Goal: Download file/media

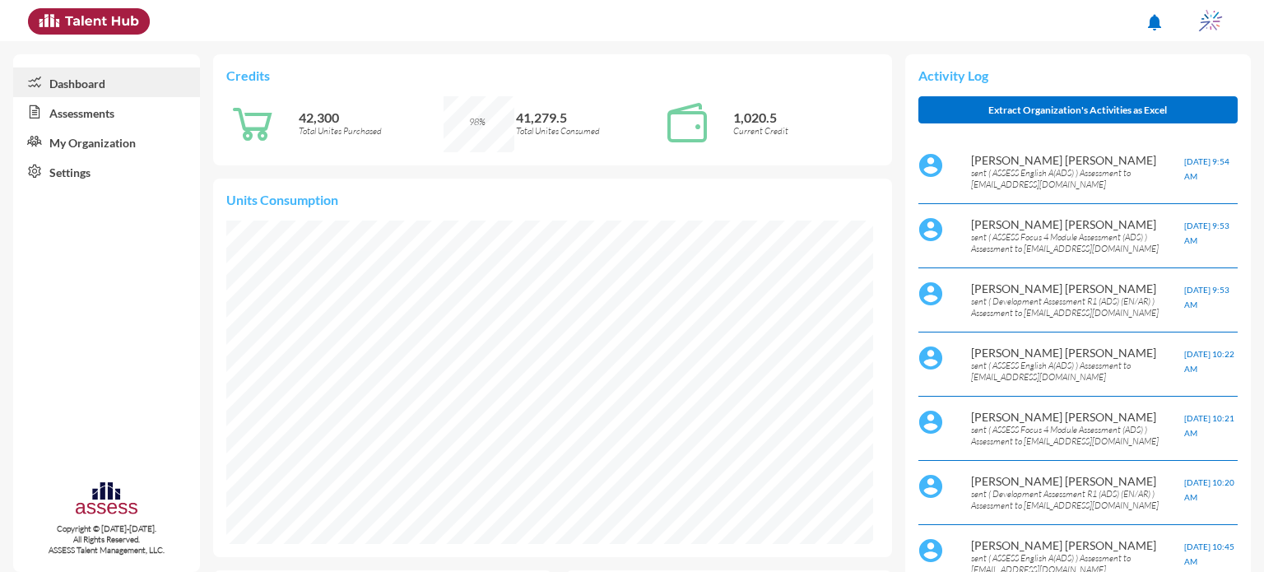
scroll to position [148, 296]
click at [49, 109] on link "Assessments" at bounding box center [106, 112] width 187 height 30
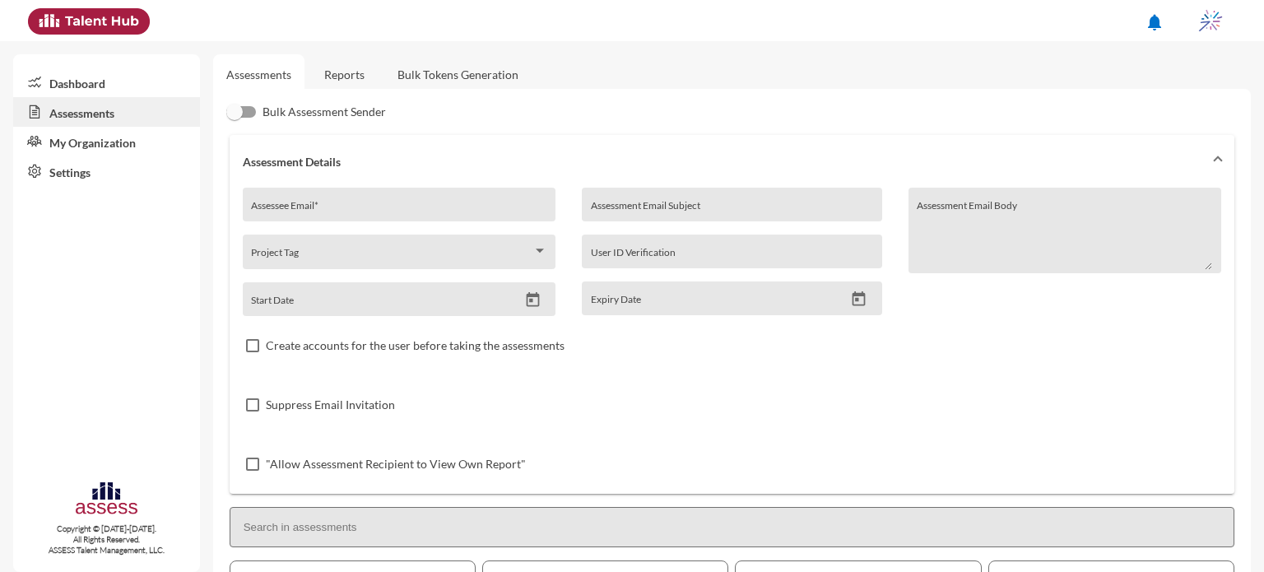
click at [331, 72] on link "Reports" at bounding box center [344, 74] width 67 height 40
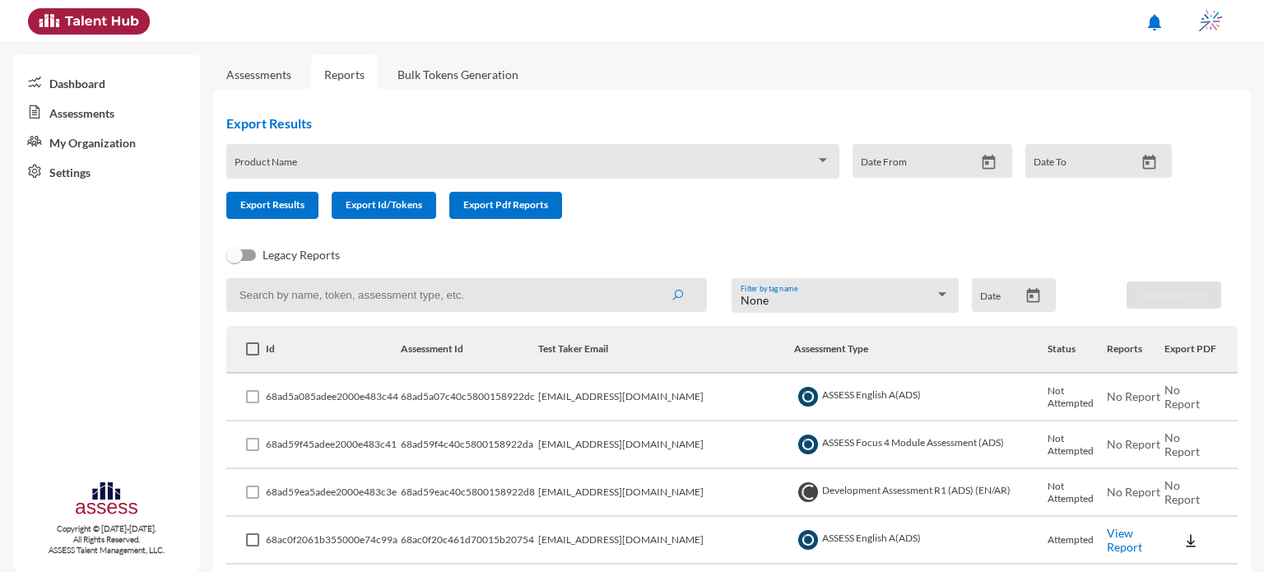
scroll to position [137, 0]
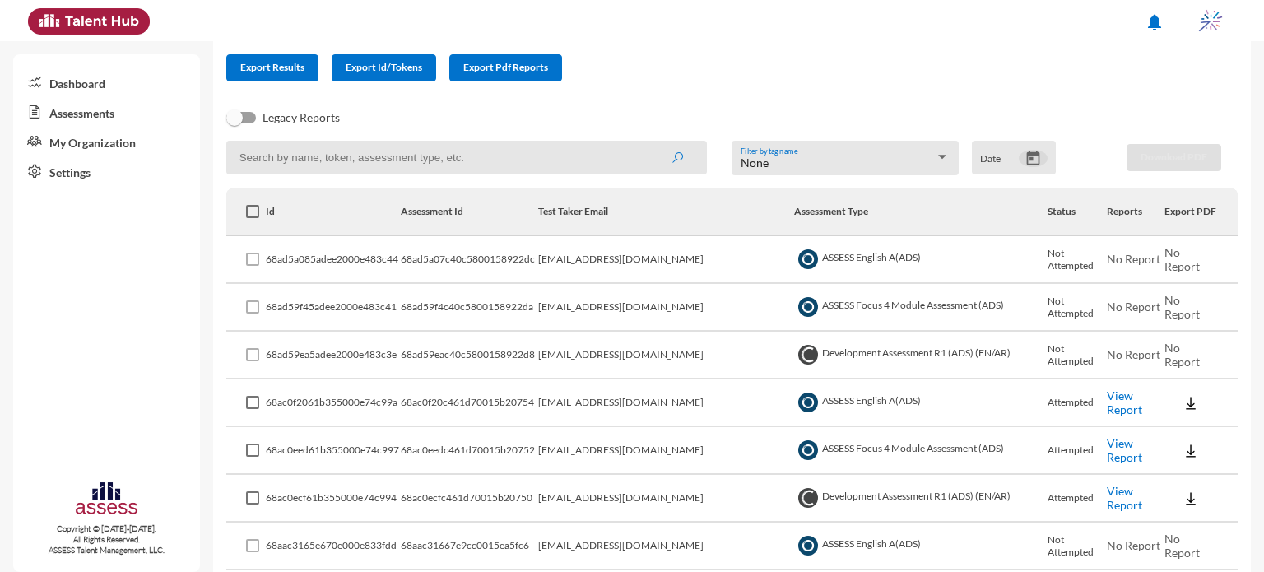
click at [1028, 160] on icon "Open calendar" at bounding box center [1032, 158] width 17 height 17
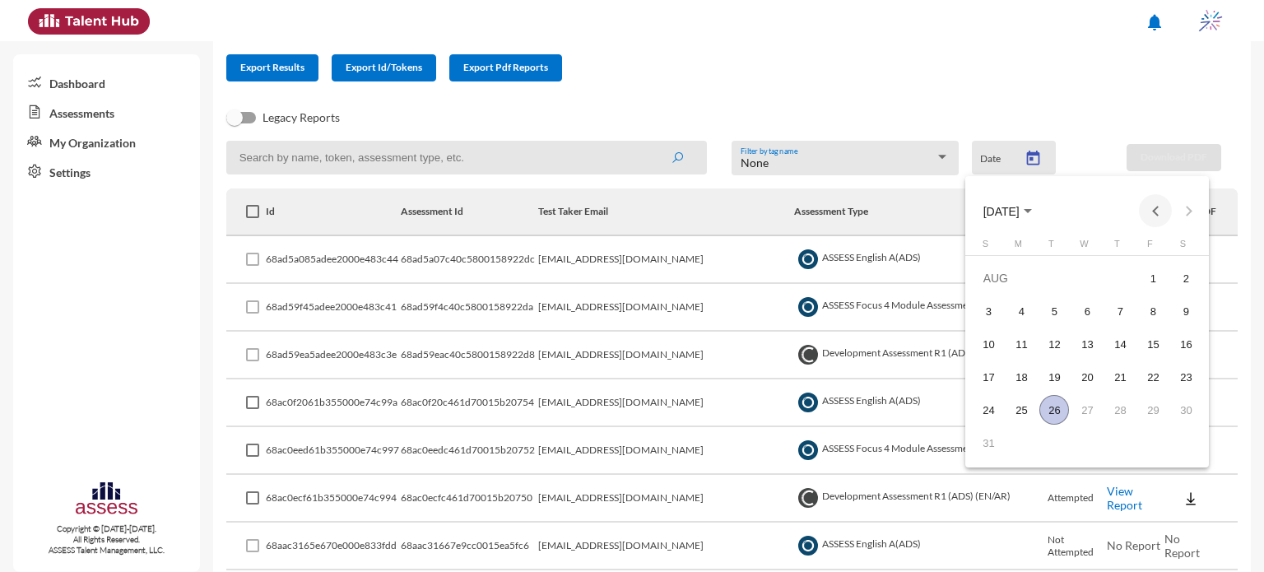
click at [1153, 207] on button "Previous month" at bounding box center [1155, 210] width 33 height 33
click at [1118, 335] on div "12" at bounding box center [1120, 344] width 30 height 30
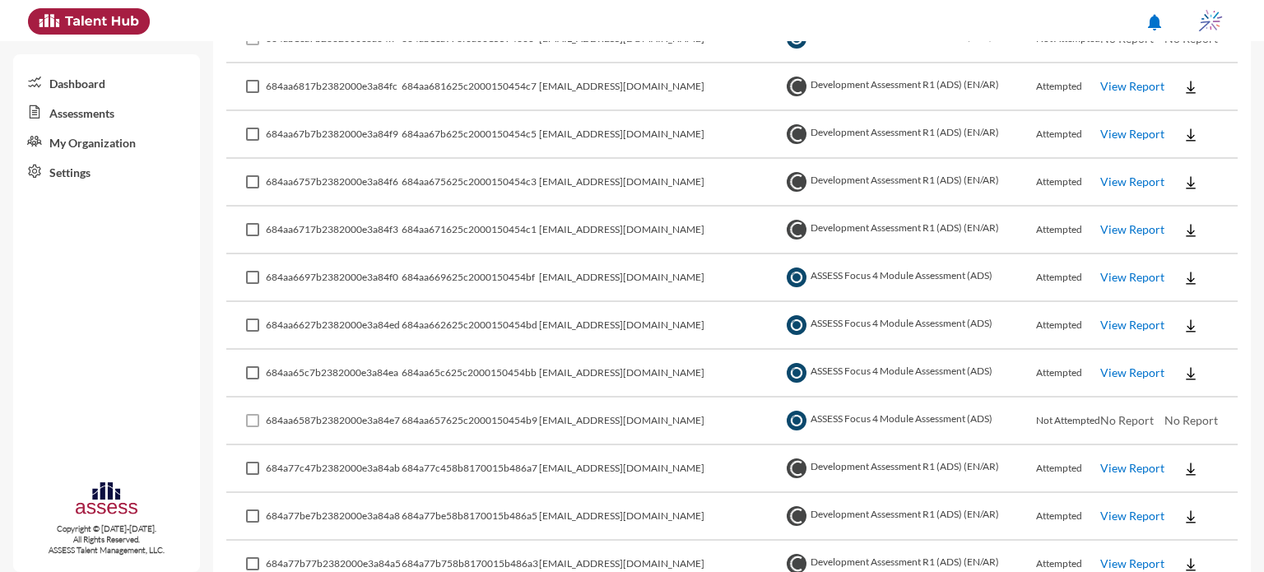
scroll to position [732, 0]
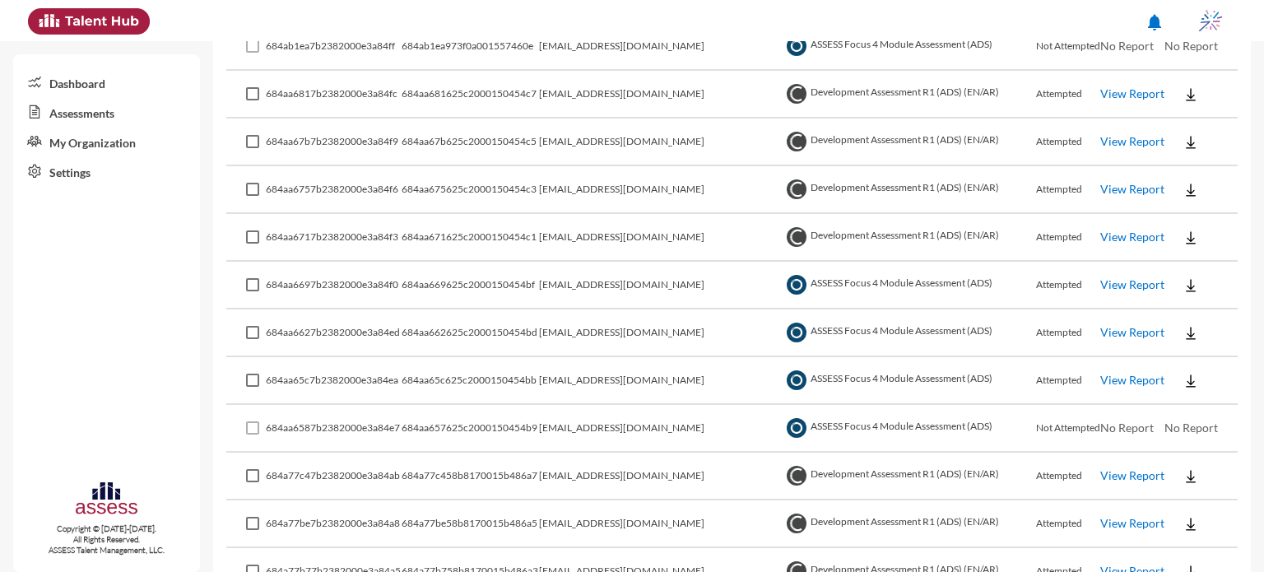
click at [1110, 90] on link "View Report" at bounding box center [1132, 93] width 64 height 14
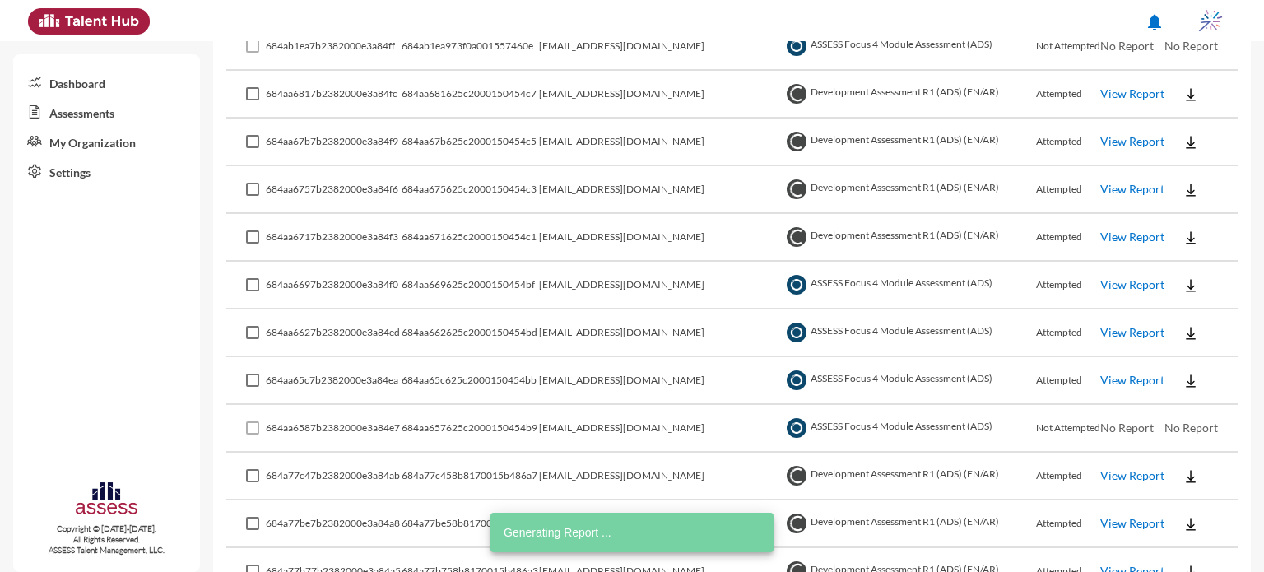
click at [1137, 138] on link "View Report" at bounding box center [1132, 141] width 64 height 14
click at [1140, 184] on link "View Report" at bounding box center [1132, 189] width 64 height 14
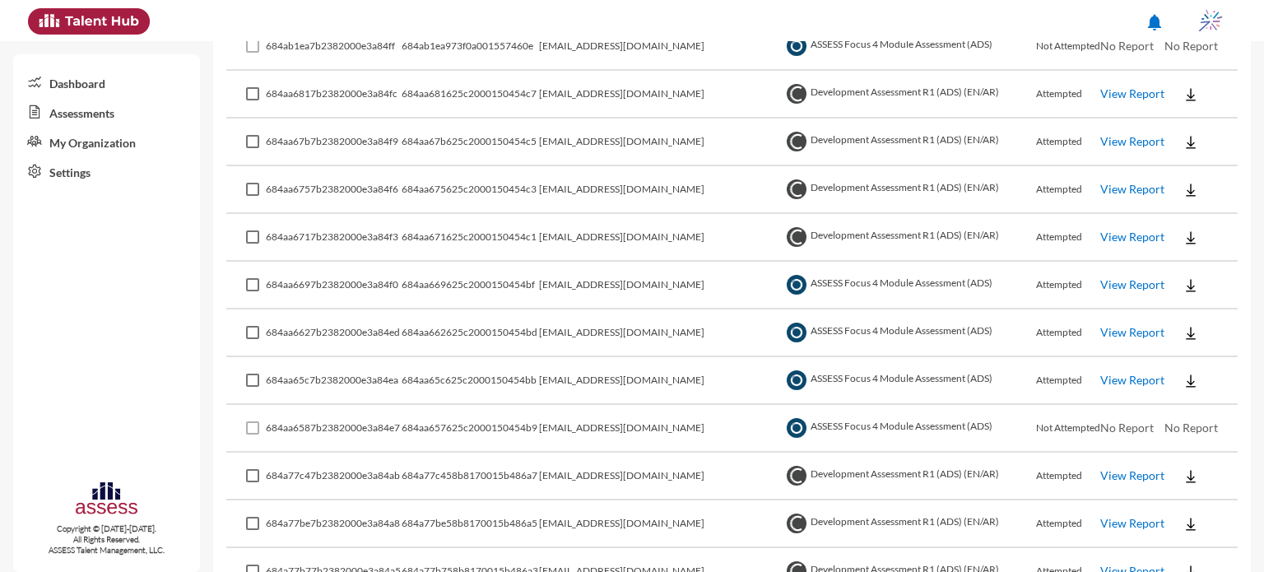
click at [1135, 235] on link "View Report" at bounding box center [1132, 237] width 64 height 14
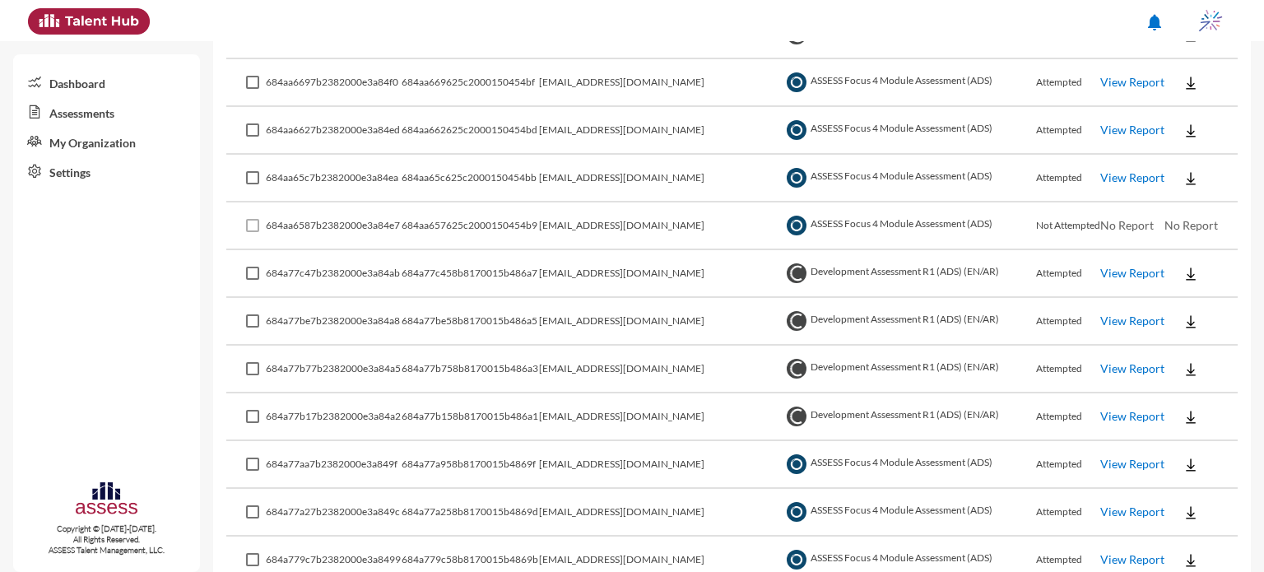
scroll to position [936, 0]
click at [1131, 171] on link "View Report" at bounding box center [1132, 176] width 64 height 14
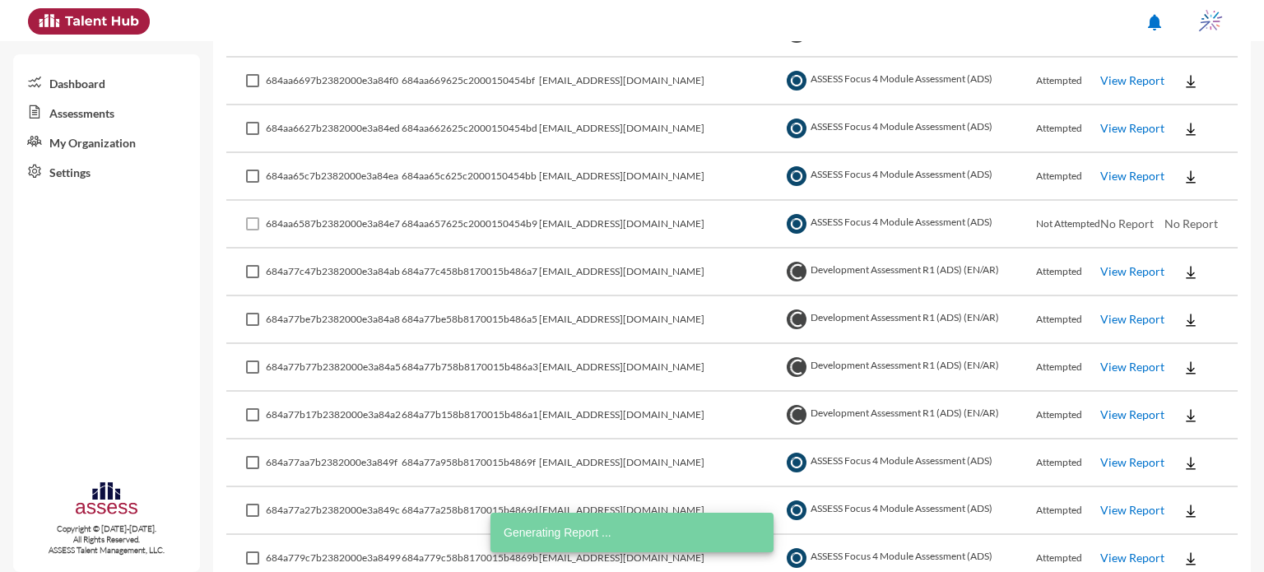
click at [1130, 123] on link "View Report" at bounding box center [1132, 128] width 64 height 14
click at [1134, 123] on link "View Report" at bounding box center [1132, 128] width 64 height 14
click at [1121, 121] on link "View Report" at bounding box center [1132, 128] width 64 height 14
click at [1129, 81] on link "View Report" at bounding box center [1132, 80] width 64 height 14
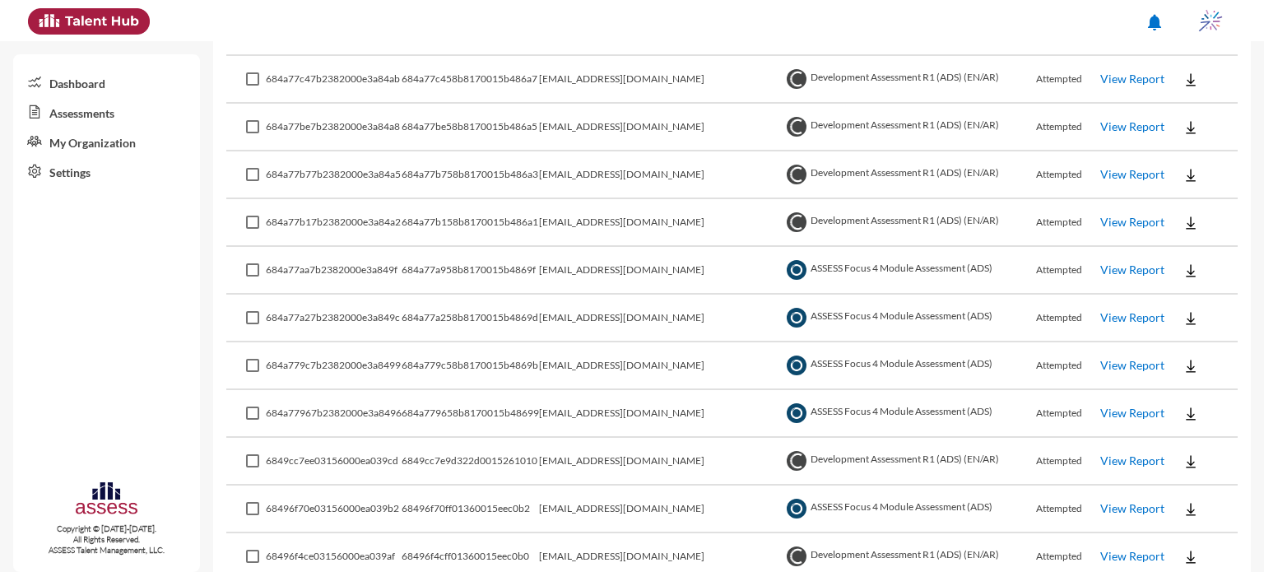
scroll to position [1130, 0]
click at [1116, 70] on link "View Report" at bounding box center [1132, 77] width 64 height 14
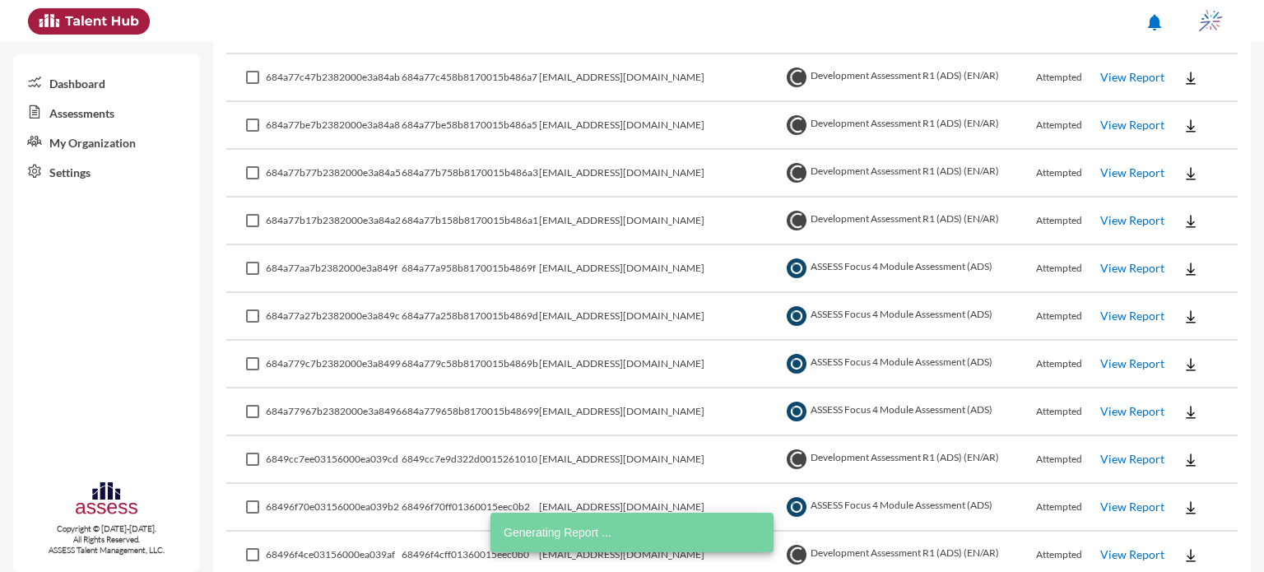
click at [1136, 123] on link "View Report" at bounding box center [1132, 125] width 64 height 14
click at [1103, 167] on link "View Report" at bounding box center [1132, 172] width 64 height 14
click at [1135, 220] on link "View Report" at bounding box center [1132, 220] width 64 height 14
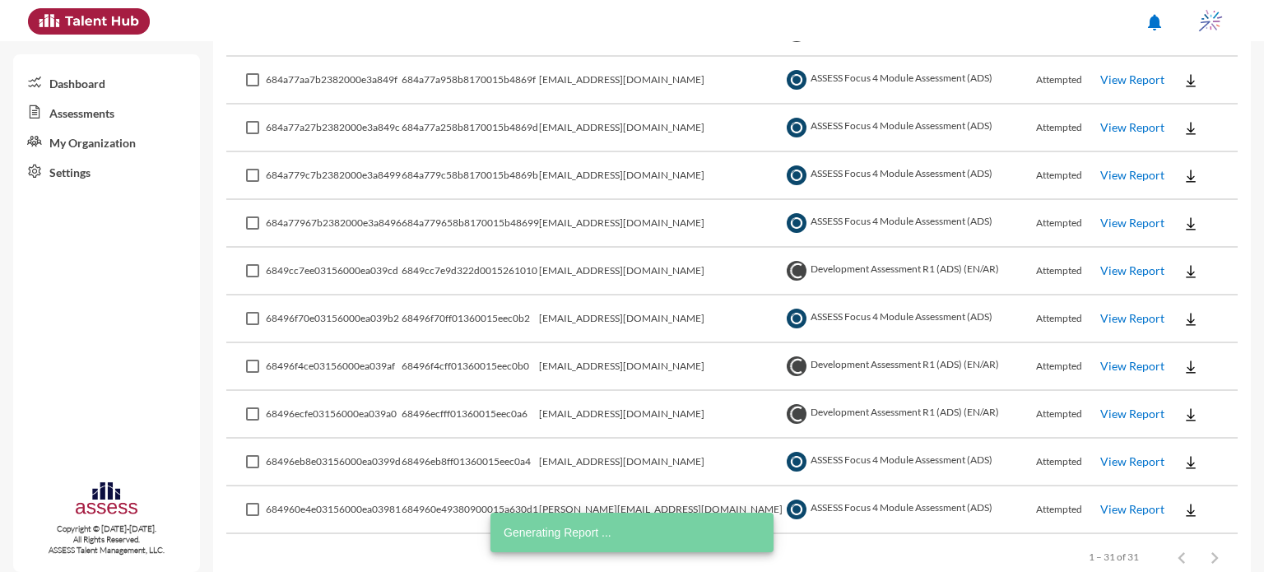
scroll to position [1320, 0]
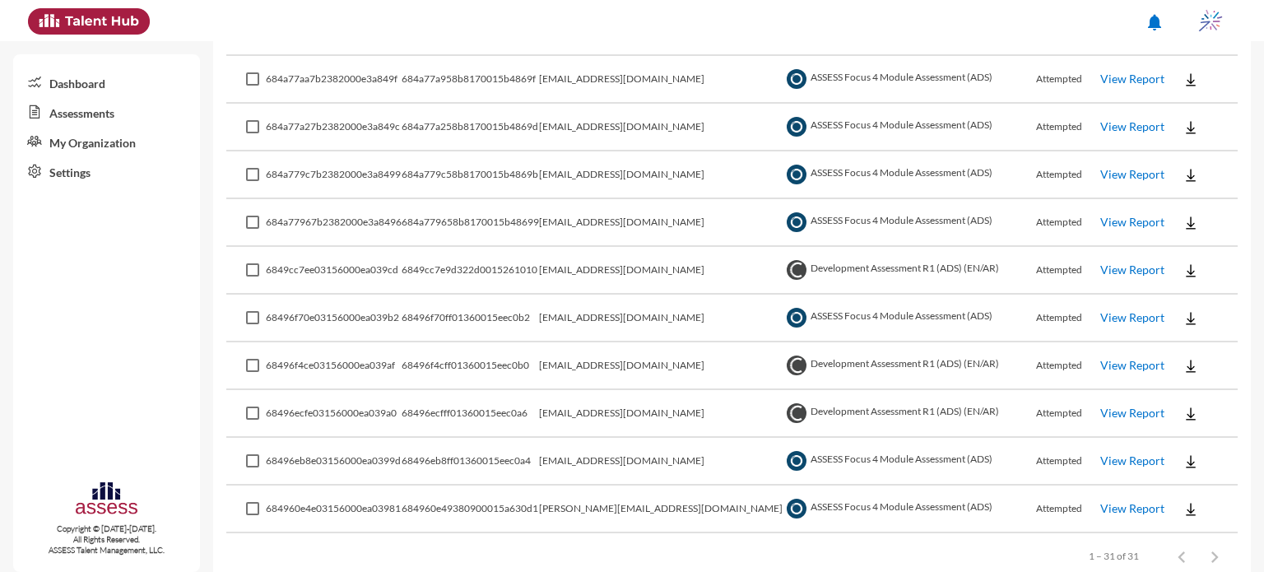
click at [1107, 72] on link "View Report" at bounding box center [1132, 79] width 64 height 14
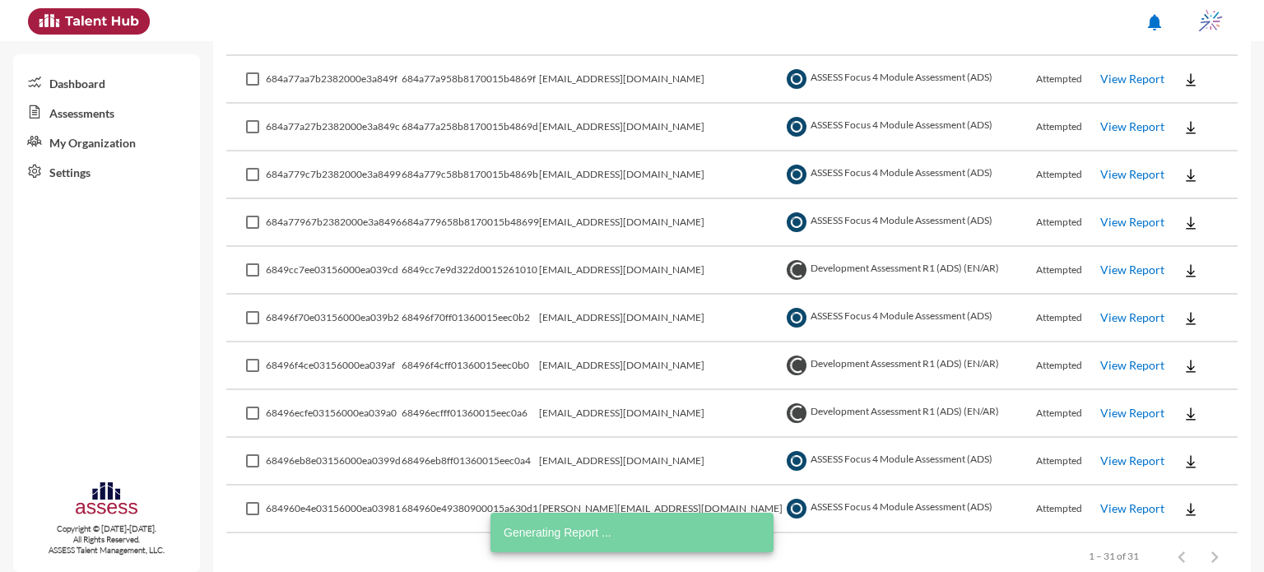
click at [1129, 121] on link "View Report" at bounding box center [1132, 126] width 64 height 14
click at [1128, 167] on link "View Report" at bounding box center [1132, 174] width 64 height 14
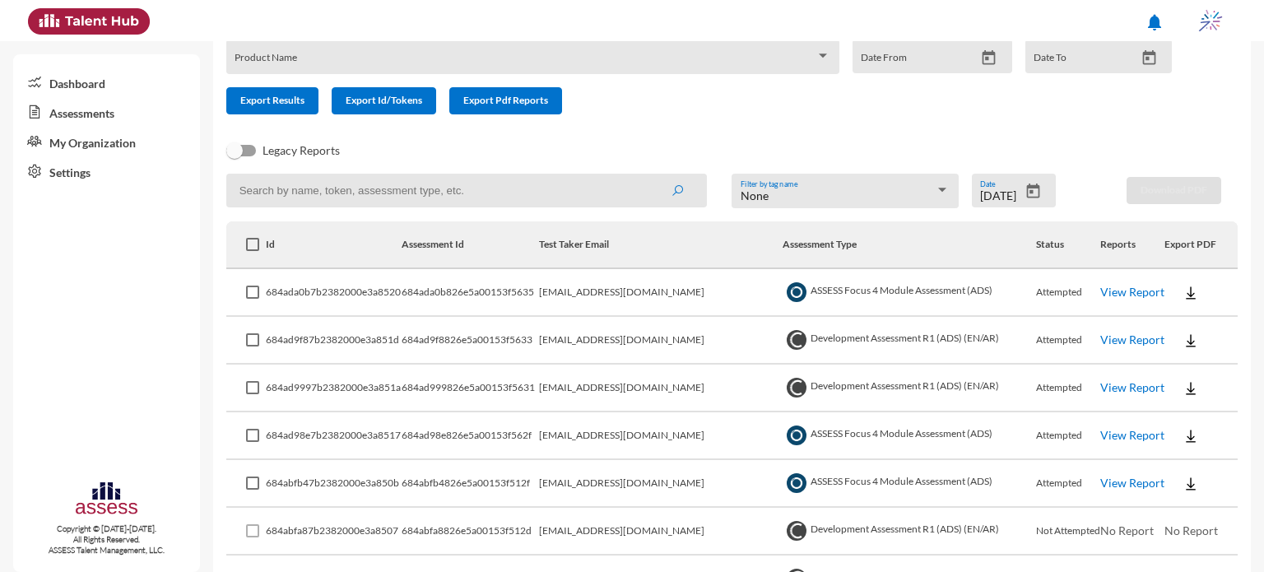
scroll to position [0, 0]
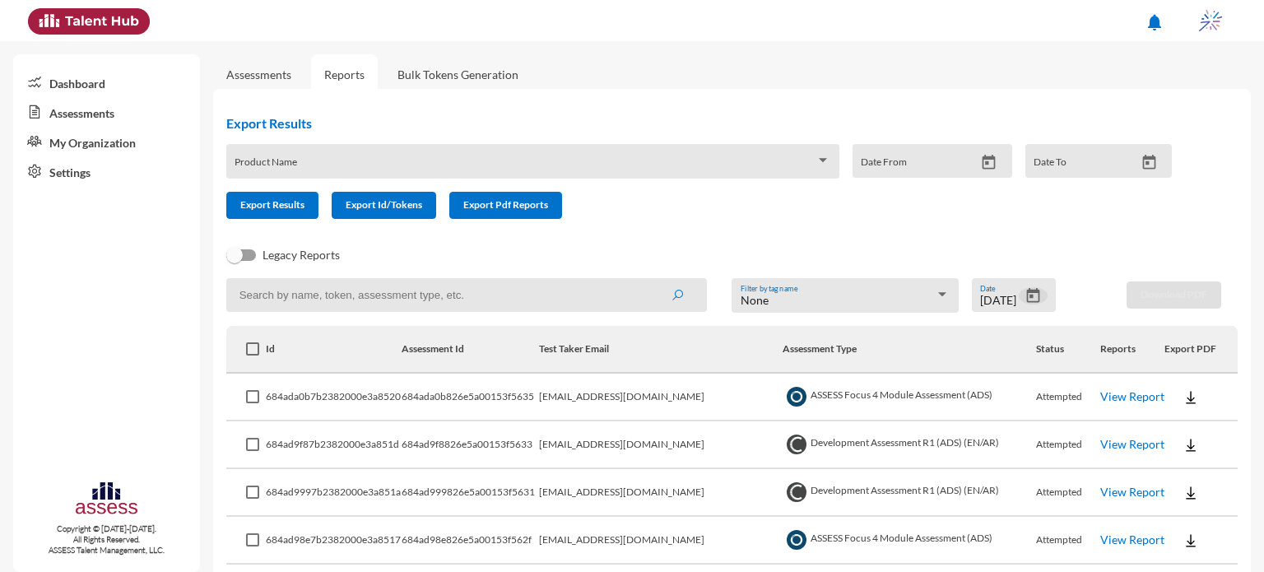
click at [1030, 299] on icon "Open calendar" at bounding box center [1032, 295] width 17 height 17
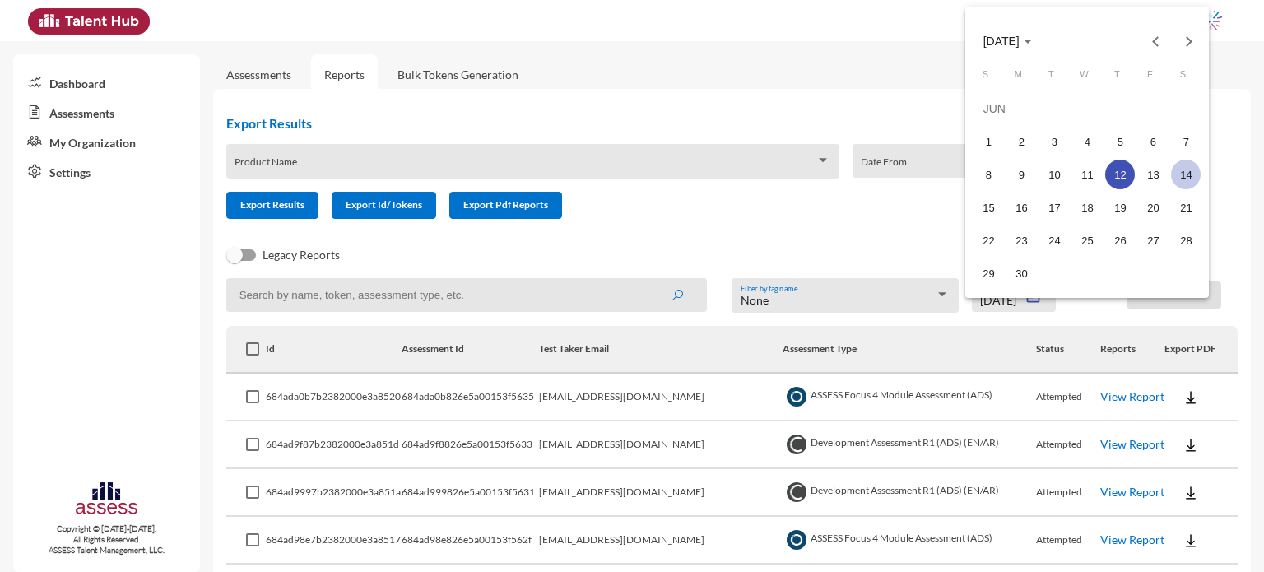
click at [1183, 174] on div "14" at bounding box center [1186, 175] width 30 height 30
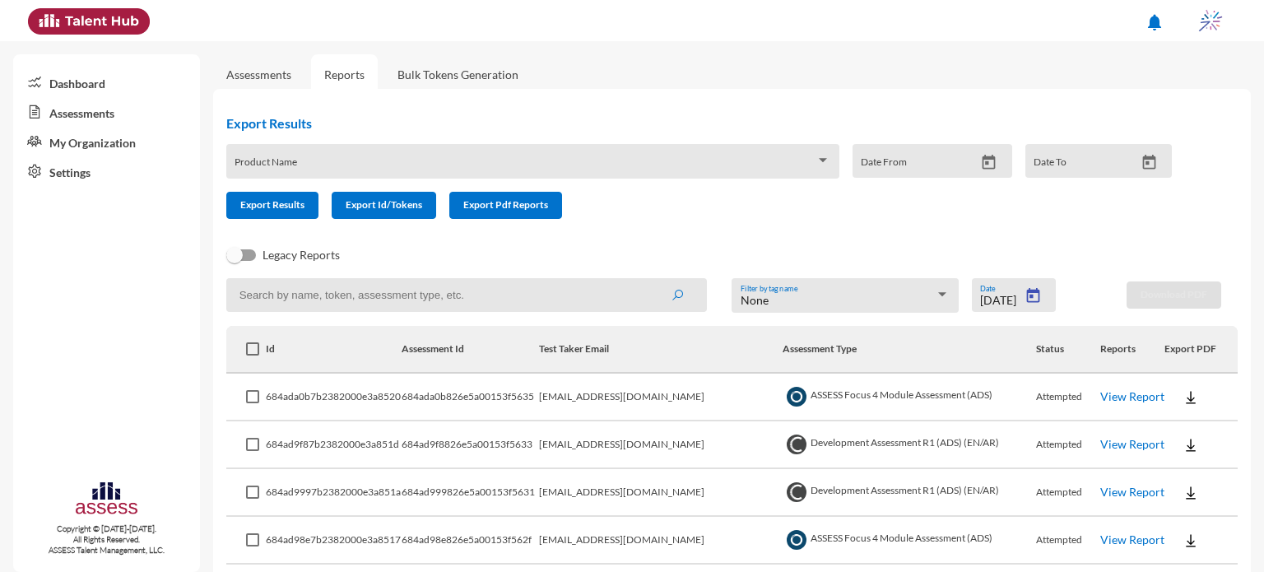
type input "6/14/2025"
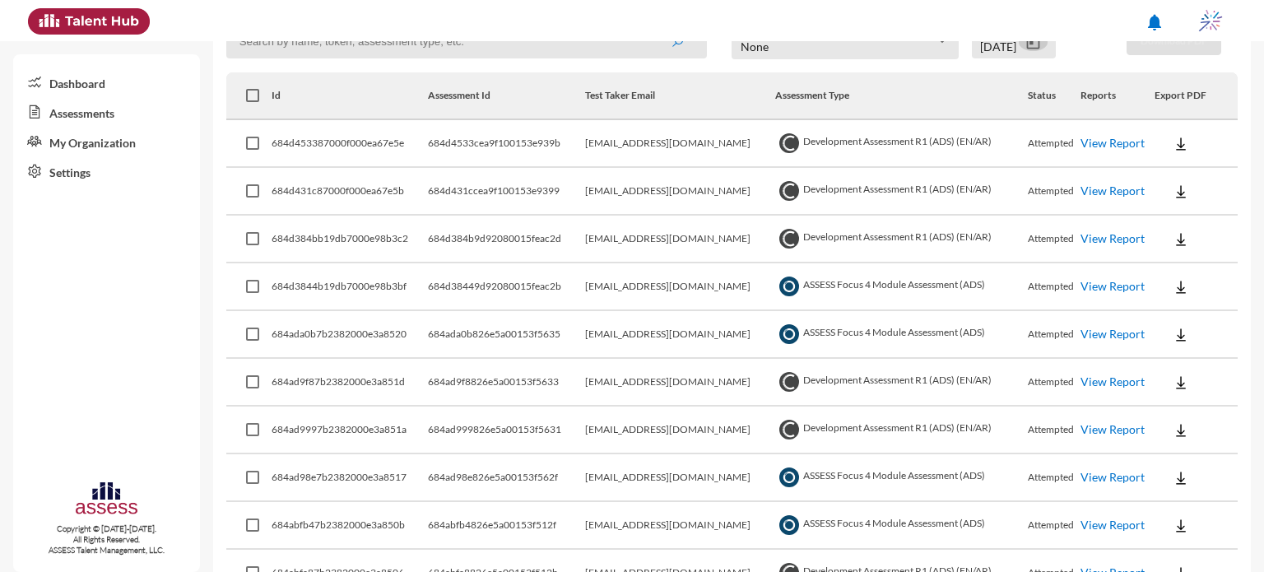
scroll to position [268, 0]
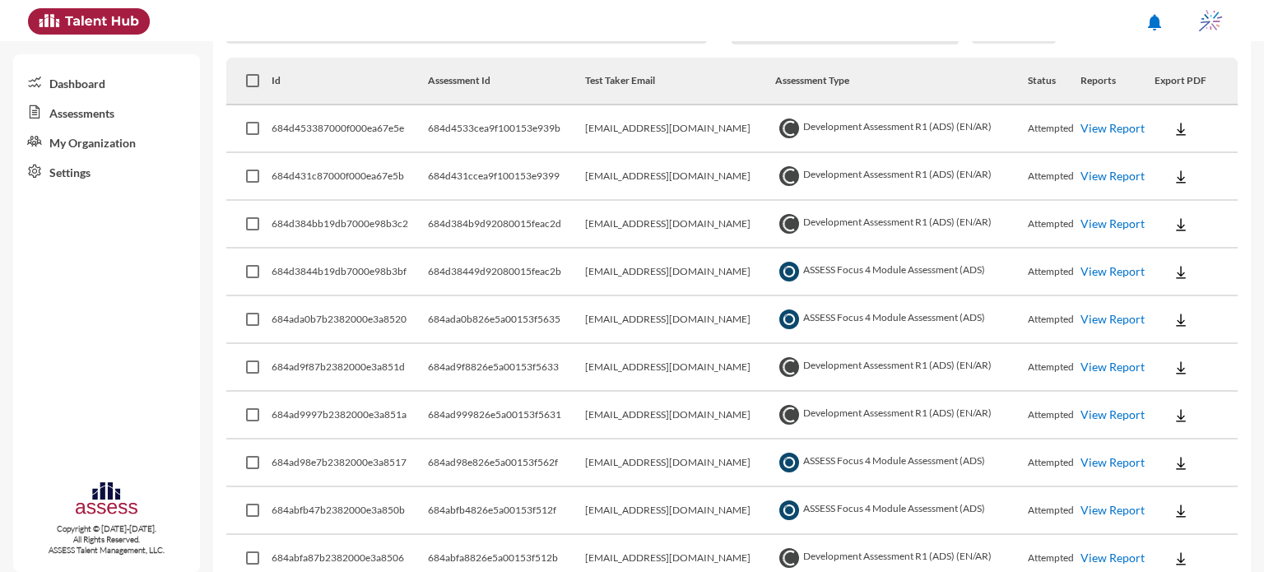
click at [1111, 271] on link "View Report" at bounding box center [1112, 271] width 64 height 14
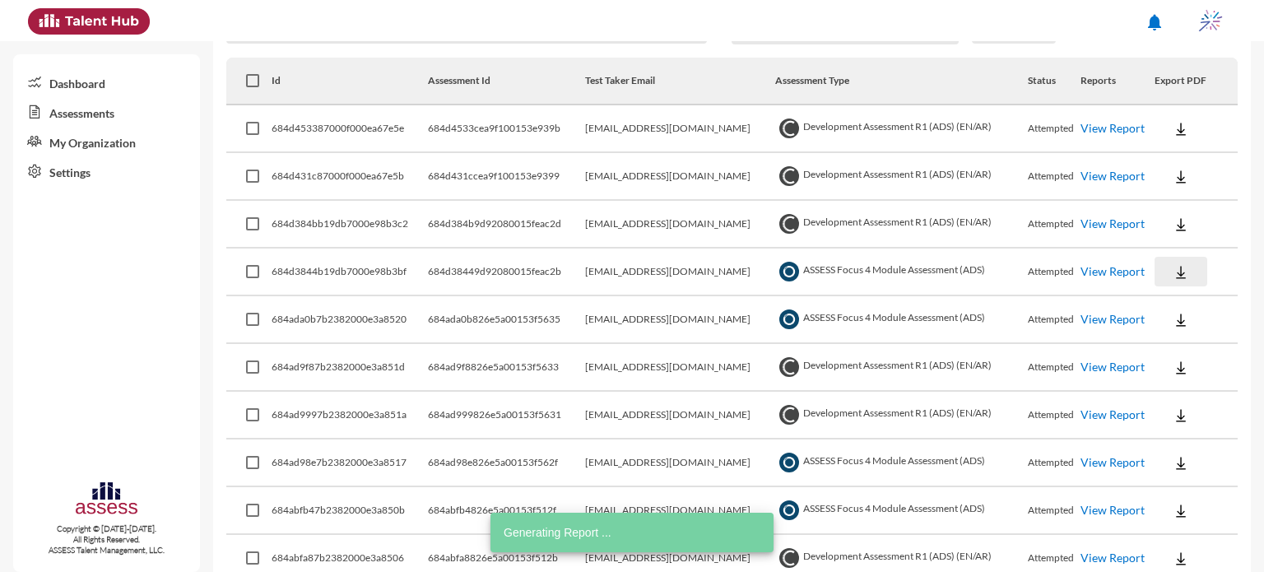
click at [1161, 271] on button at bounding box center [1180, 272] width 53 height 30
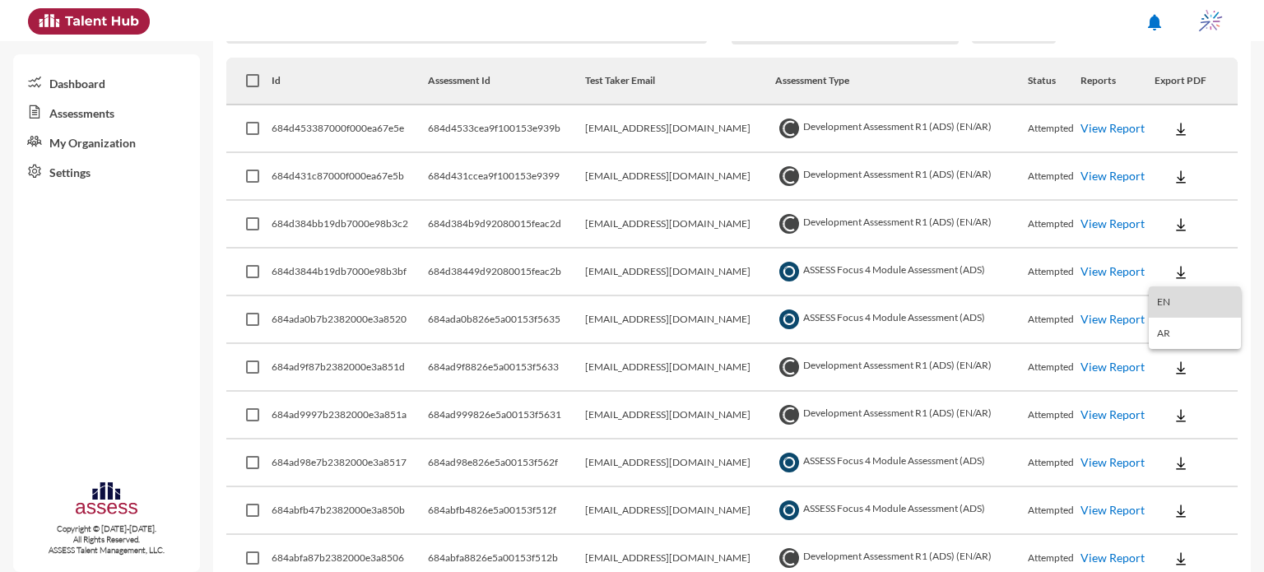
click at [1178, 312] on button "EN" at bounding box center [1195, 301] width 92 height 31
click at [1176, 238] on button at bounding box center [1180, 224] width 53 height 30
click at [1201, 313] on button "Personality / EN" at bounding box center [1206, 317] width 115 height 31
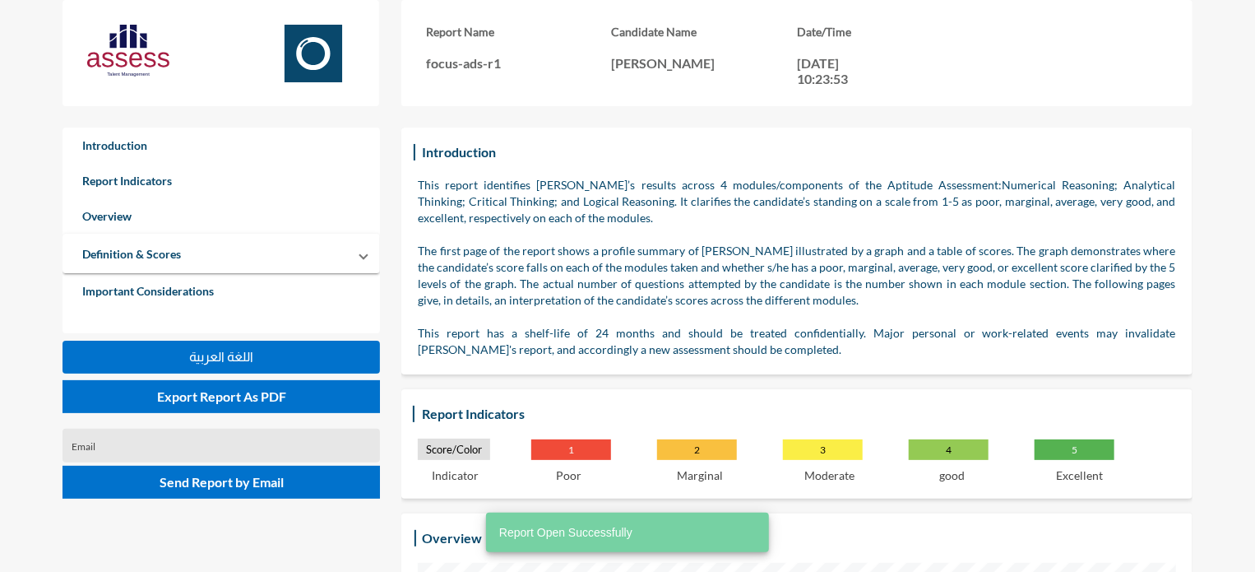
scroll to position [572, 1255]
